Goal: Find specific page/section: Find specific page/section

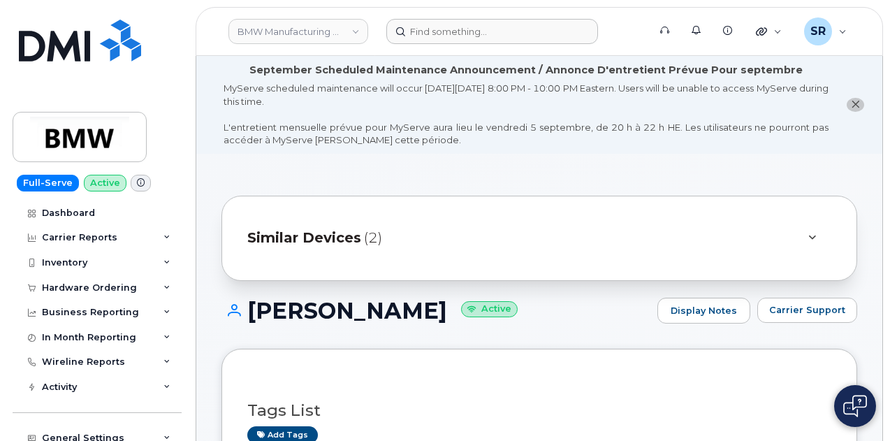
scroll to position [413, 0]
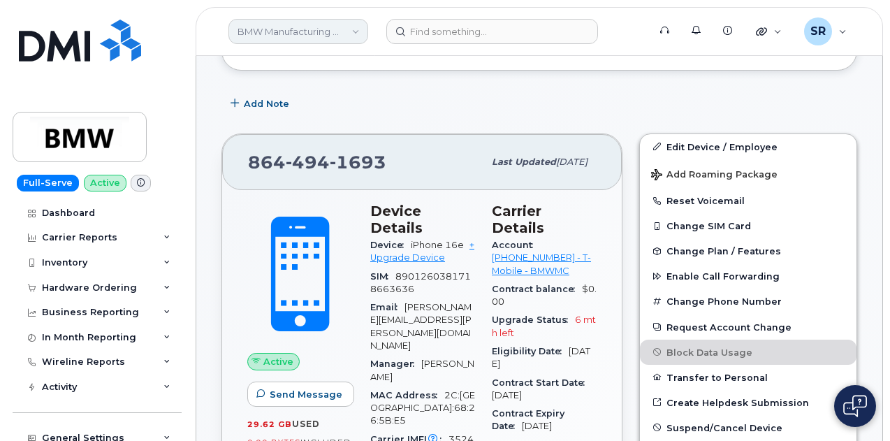
click at [293, 37] on link "BMW Manufacturing Co LLC" at bounding box center [298, 31] width 140 height 25
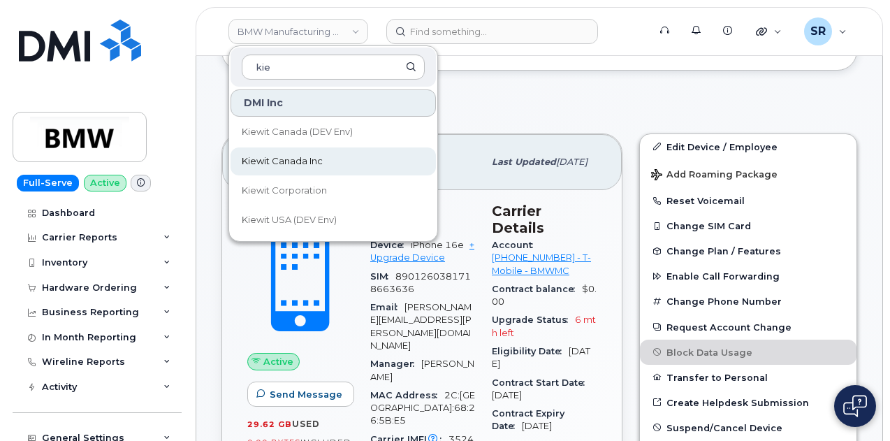
type input "kie"
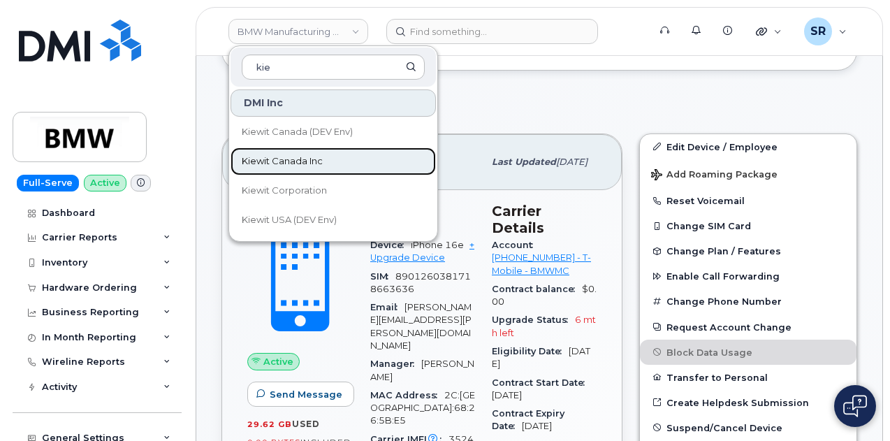
click at [334, 169] on link "Kiewit Canada Inc" at bounding box center [333, 161] width 205 height 28
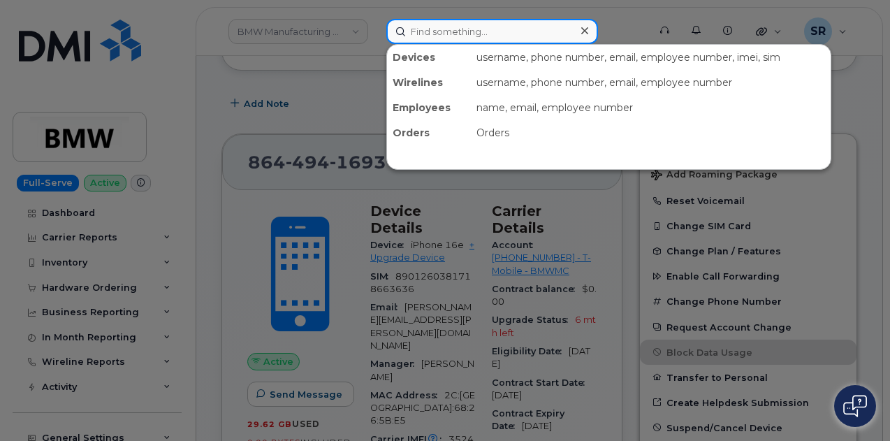
click at [478, 33] on input at bounding box center [492, 31] width 212 height 25
paste input "[PHONE_NUMBER]"
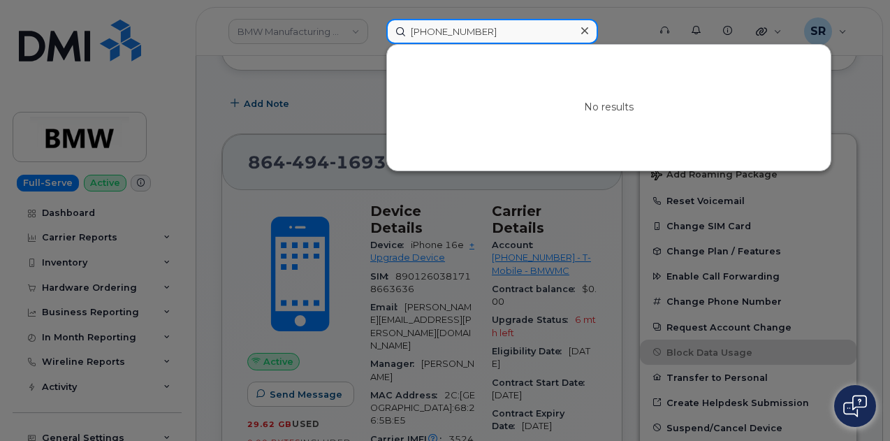
type input "[PHONE_NUMBER]"
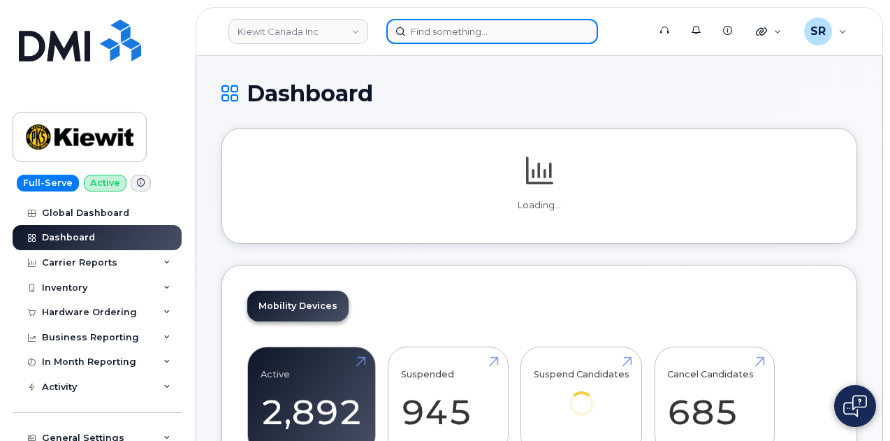
click at [469, 37] on input at bounding box center [492, 31] width 212 height 25
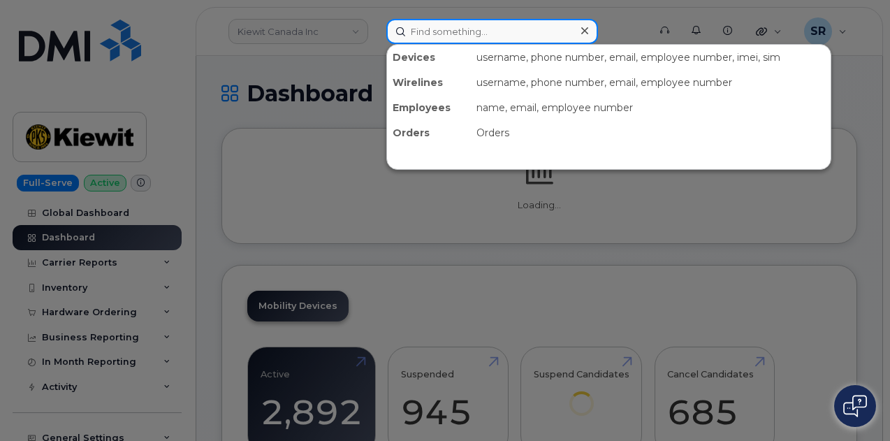
paste input "[PHONE_NUMBER]"
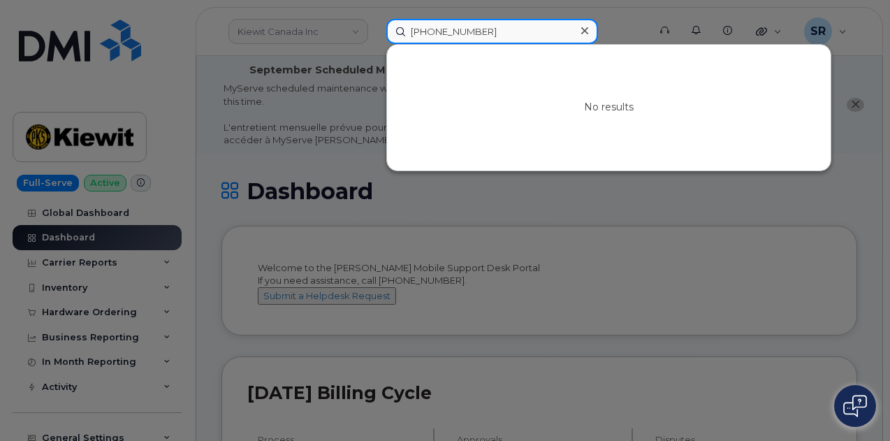
type input "[PHONE_NUMBER]"
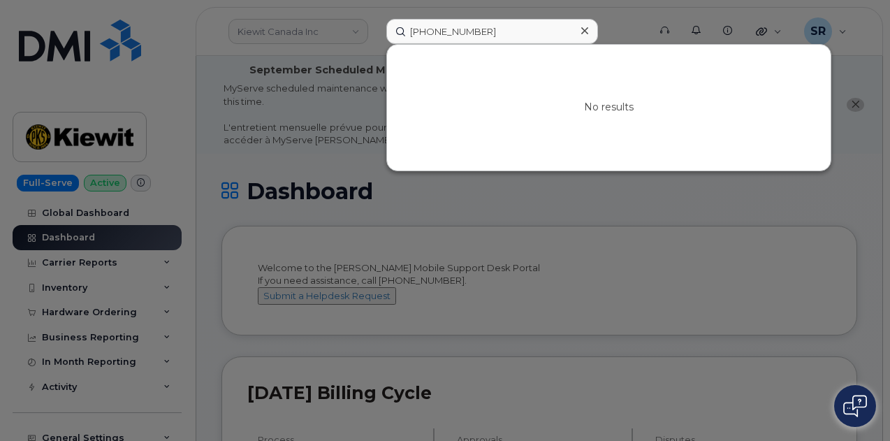
click at [288, 61] on div at bounding box center [445, 220] width 890 height 441
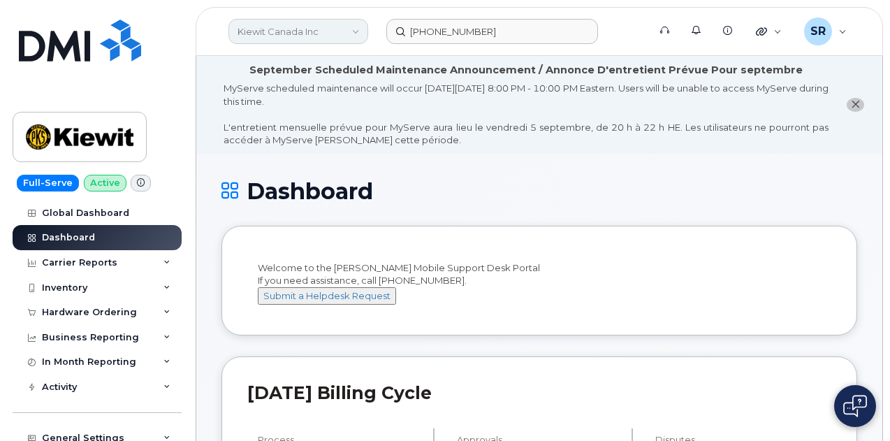
click at [299, 38] on link "Kiewit Canada Inc" at bounding box center [298, 31] width 140 height 25
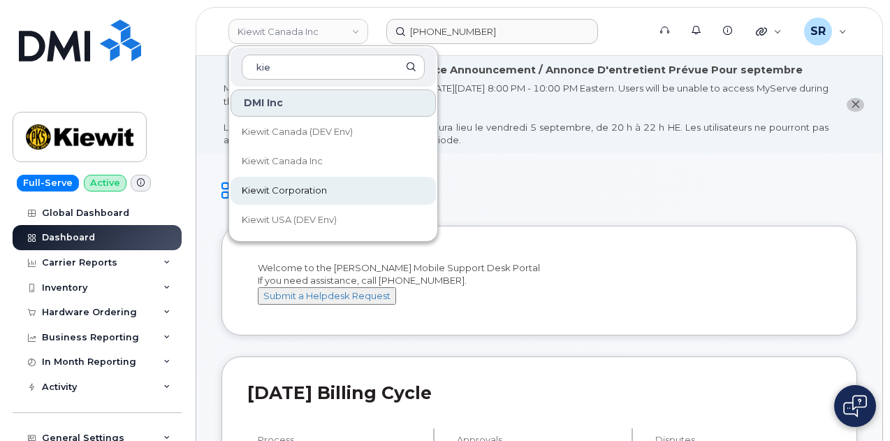
type input "kie"
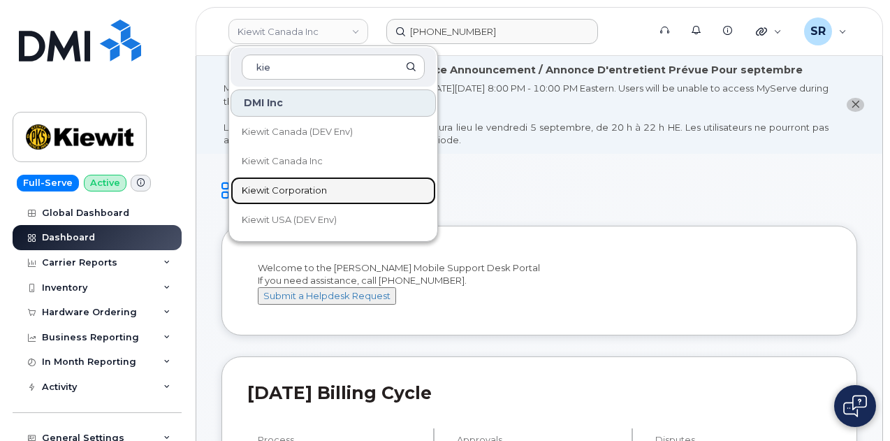
click at [346, 190] on link "Kiewit Corporation" at bounding box center [333, 191] width 205 height 28
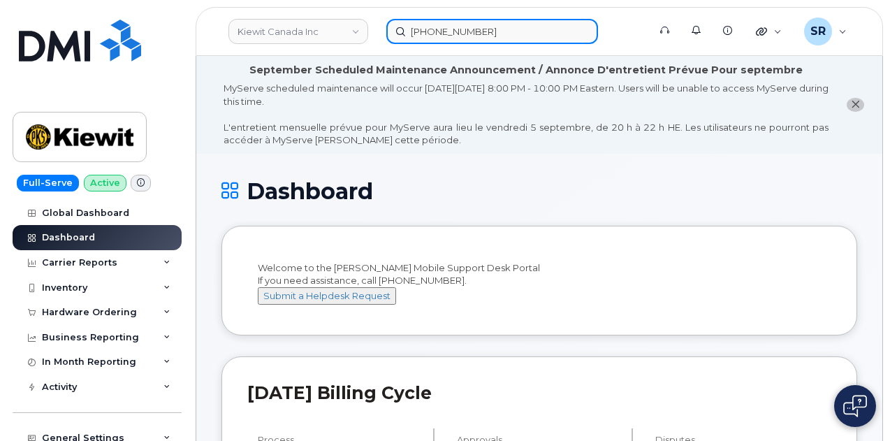
click at [504, 33] on input "[PHONE_NUMBER]" at bounding box center [492, 31] width 212 height 25
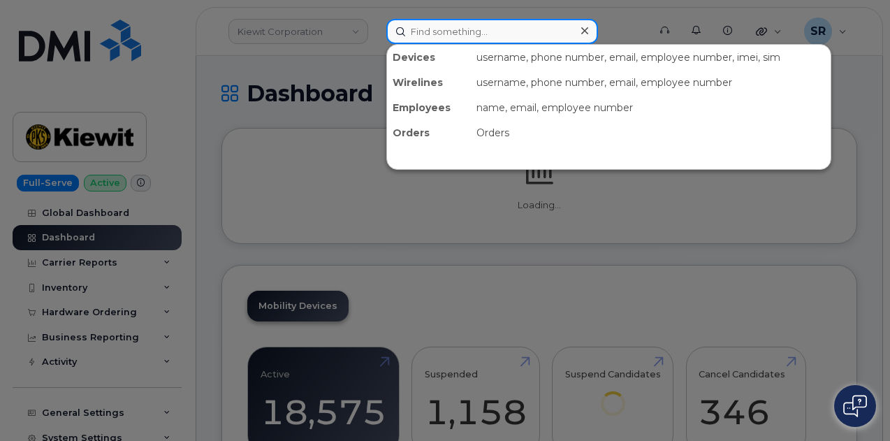
click at [491, 29] on input at bounding box center [492, 31] width 212 height 25
paste input "[PHONE_NUMBER]"
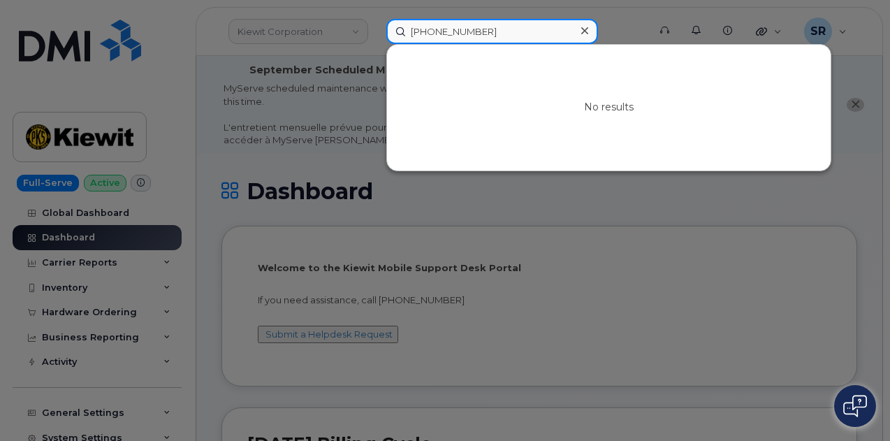
click at [453, 30] on input "[PHONE_NUMBER]" at bounding box center [492, 31] width 212 height 25
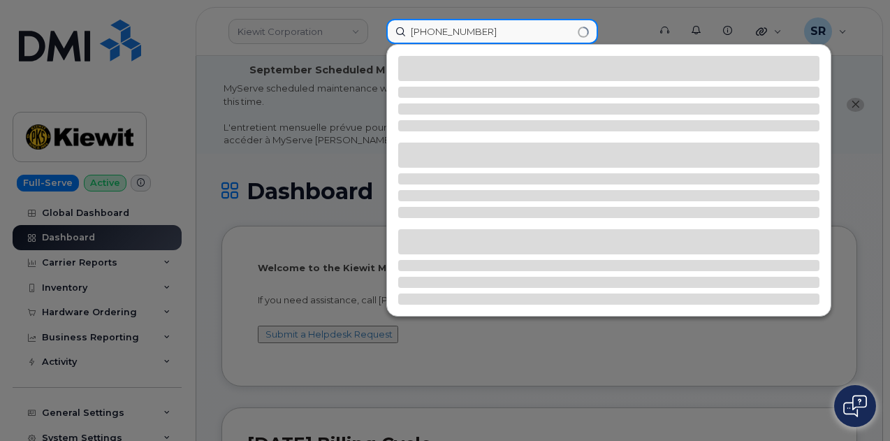
click at [433, 27] on input "604 4993695" at bounding box center [492, 31] width 212 height 25
click at [499, 31] on input "6044993695" at bounding box center [492, 31] width 212 height 25
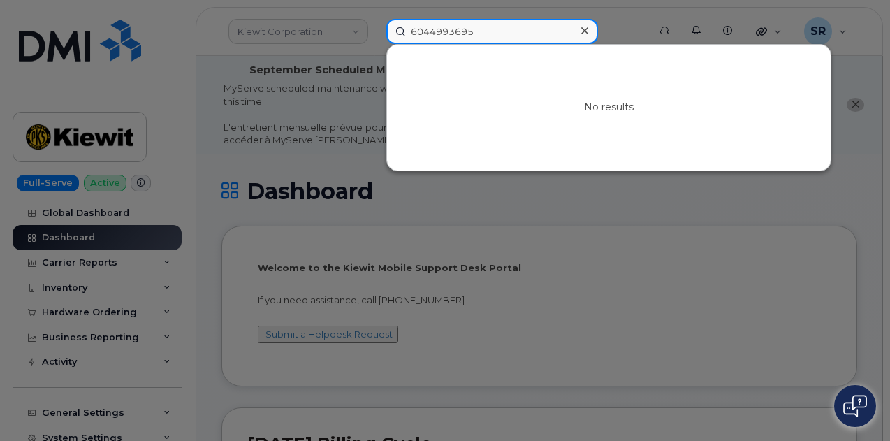
type input "6044993695"
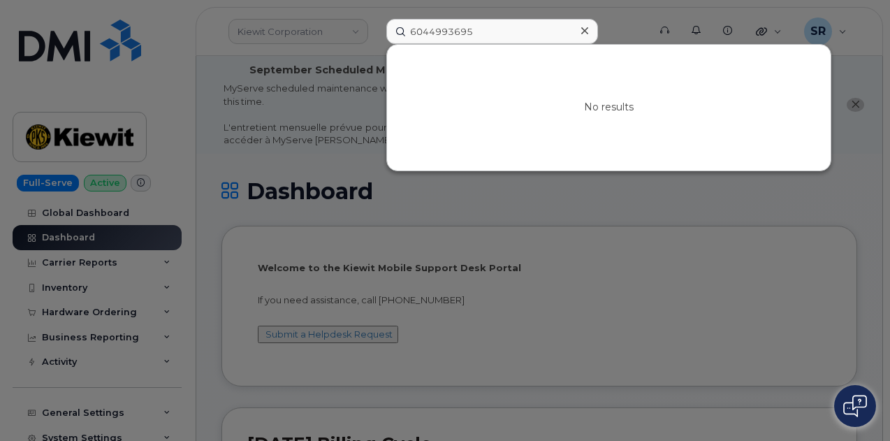
click at [350, 119] on div at bounding box center [445, 220] width 890 height 441
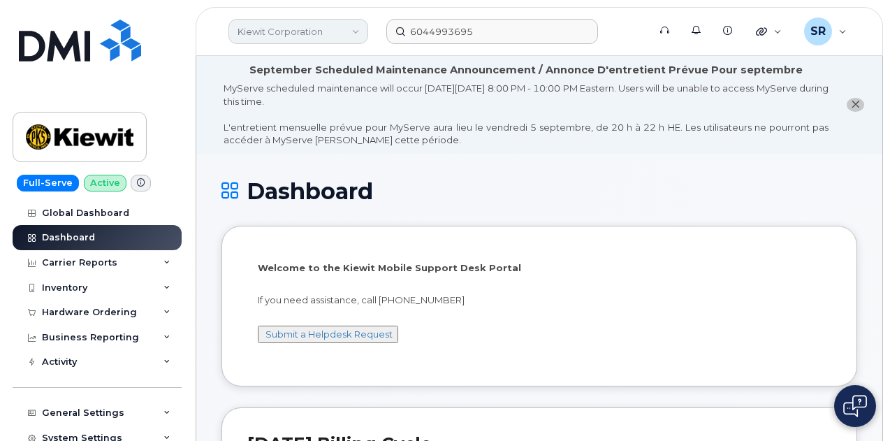
click at [327, 29] on link "Kiewit Corporation" at bounding box center [298, 31] width 140 height 25
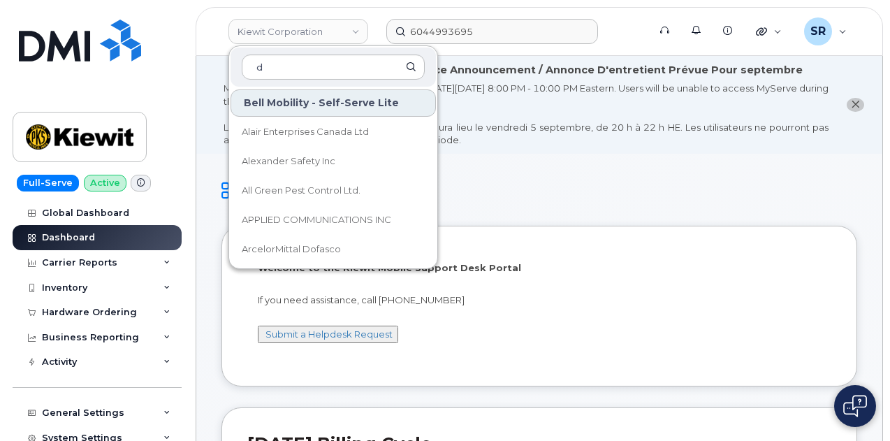
type input "d"
click at [607, 183] on h1 "Dashboard" at bounding box center [539, 191] width 636 height 24
